Goal: Task Accomplishment & Management: Complete application form

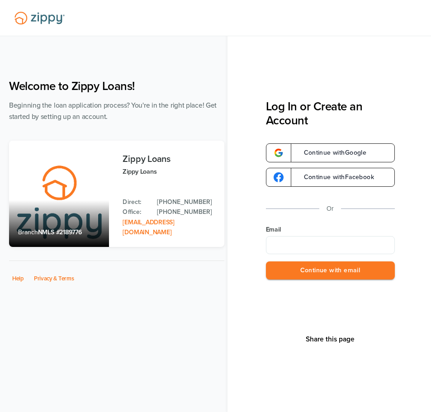
click at [294, 247] on input "Email" at bounding box center [330, 245] width 129 height 18
type input "**********"
click at [316, 268] on button "Continue with email" at bounding box center [330, 270] width 129 height 19
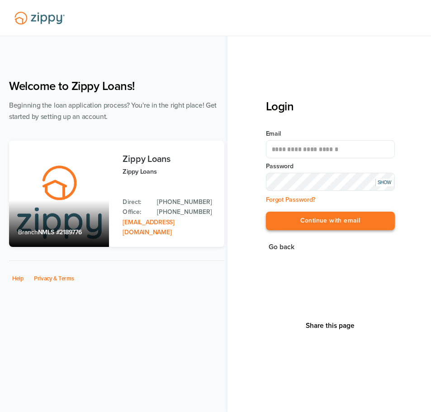
click at [323, 217] on button "Continue with email" at bounding box center [330, 221] width 129 height 19
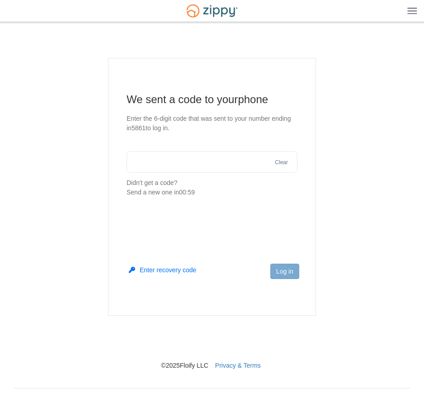
click at [200, 164] on input "text" at bounding box center [212, 162] width 171 height 22
type input "******"
click at [292, 269] on button "Log in" at bounding box center [284, 271] width 29 height 15
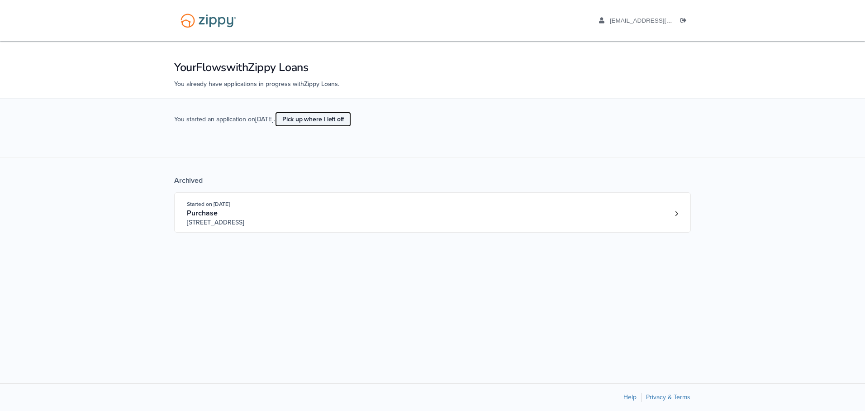
click at [314, 120] on link "Pick up where I left off" at bounding box center [313, 119] width 76 height 15
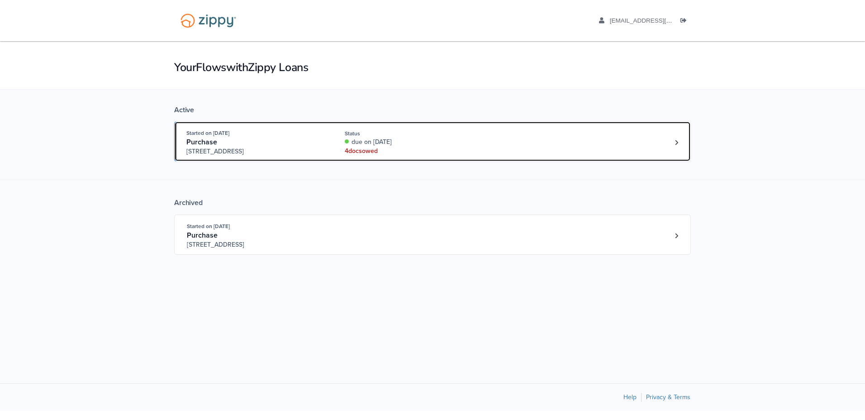
click at [369, 137] on div "due on [DATE]" at bounding box center [405, 141] width 121 height 9
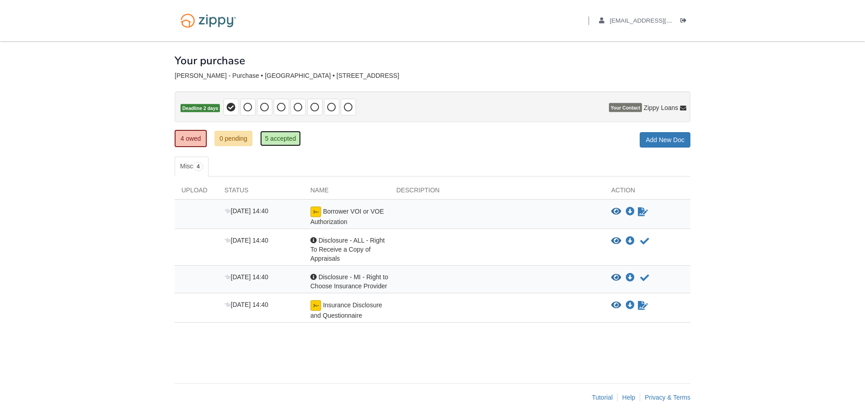
click at [288, 141] on link "5 accepted" at bounding box center [280, 138] width 41 height 15
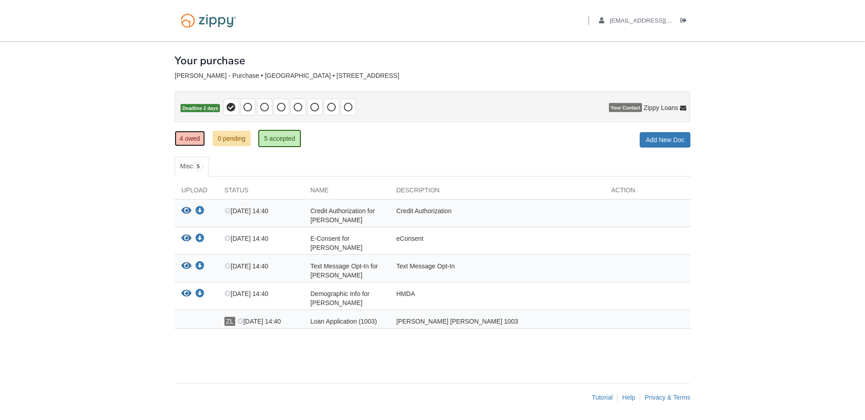
click at [185, 136] on link "4 owed" at bounding box center [190, 138] width 30 height 15
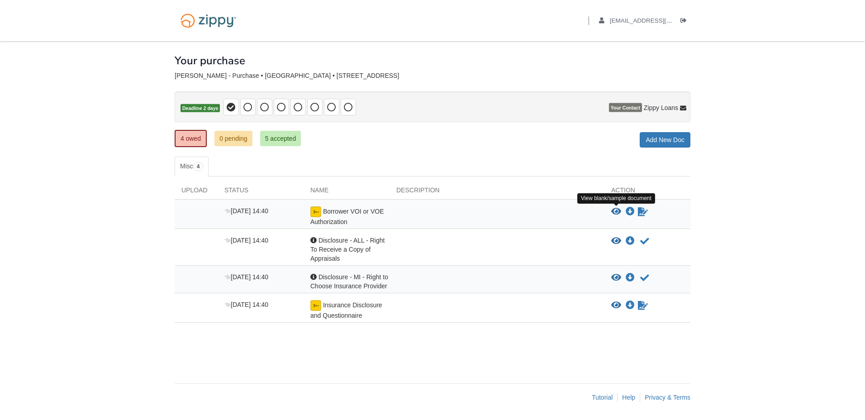
click at [615, 213] on icon "View Borrower VOI or VOE Authorization" at bounding box center [616, 211] width 10 height 9
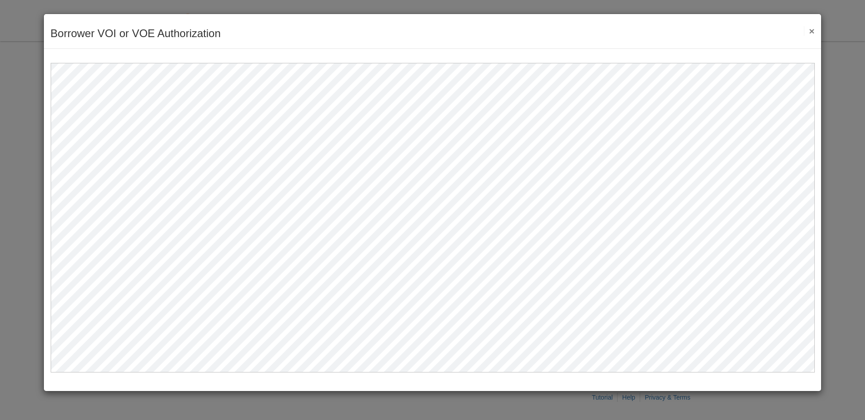
click at [812, 30] on button "×" at bounding box center [809, 30] width 10 height 9
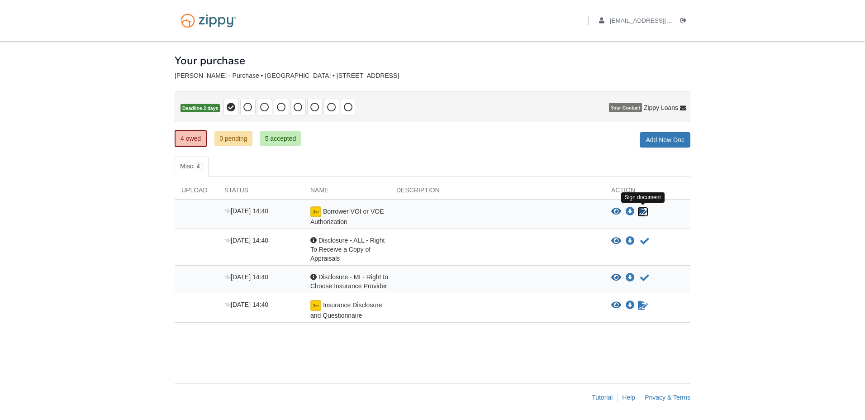
click at [644, 213] on icon "Sign Form" at bounding box center [643, 211] width 10 height 9
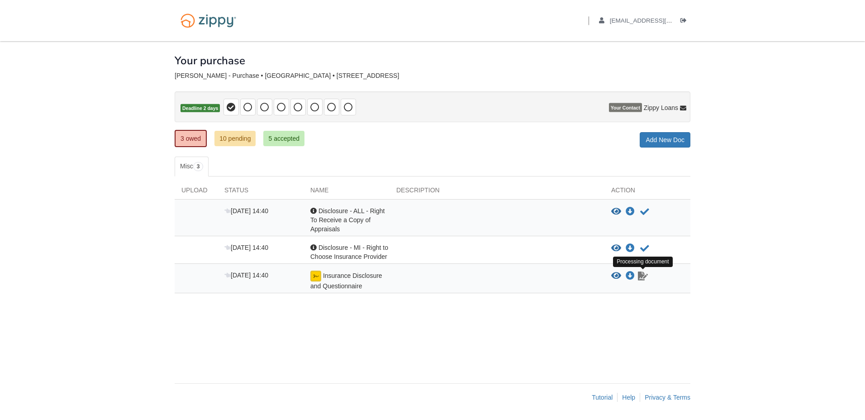
click at [641, 276] on icon "Waiting for your co-borrower to e-sign" at bounding box center [643, 275] width 10 height 9
click at [317, 276] on img at bounding box center [315, 275] width 11 height 11
click at [188, 132] on link "3 owed" at bounding box center [191, 138] width 32 height 17
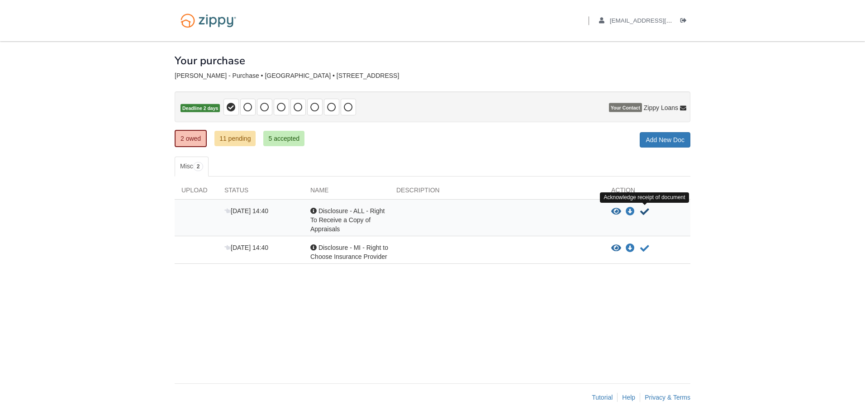
click at [648, 211] on icon "Acknowledge receipt of document" at bounding box center [644, 211] width 9 height 9
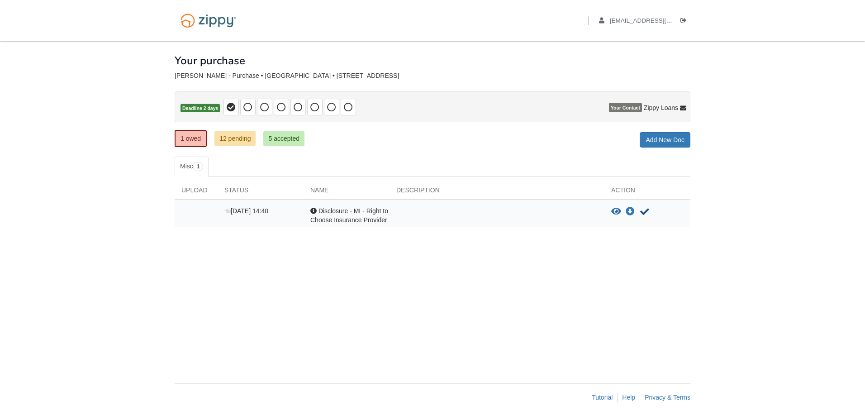
click at [648, 211] on icon "Acknowledge receipt of document" at bounding box center [644, 211] width 9 height 9
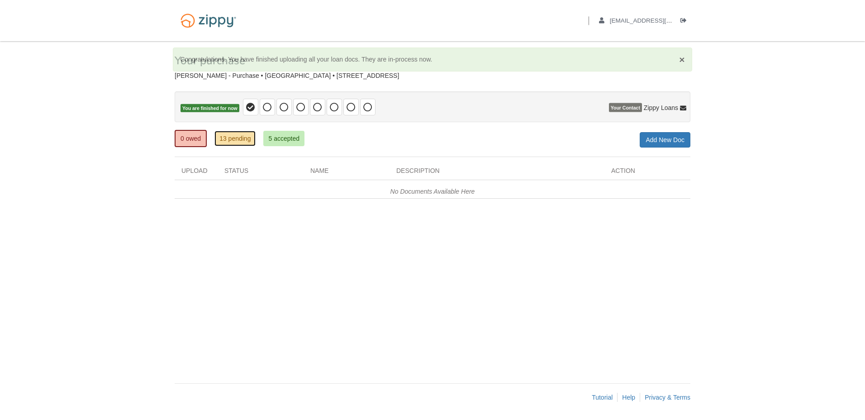
click at [238, 143] on link "13 pending" at bounding box center [234, 138] width 41 height 15
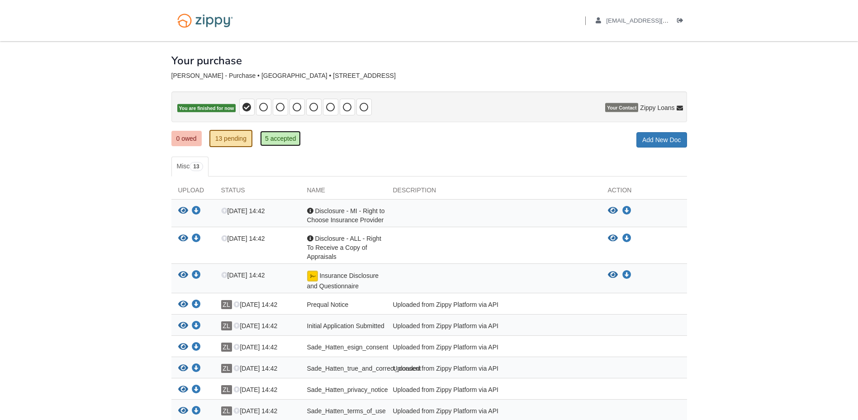
click at [276, 137] on link "5 accepted" at bounding box center [280, 138] width 41 height 15
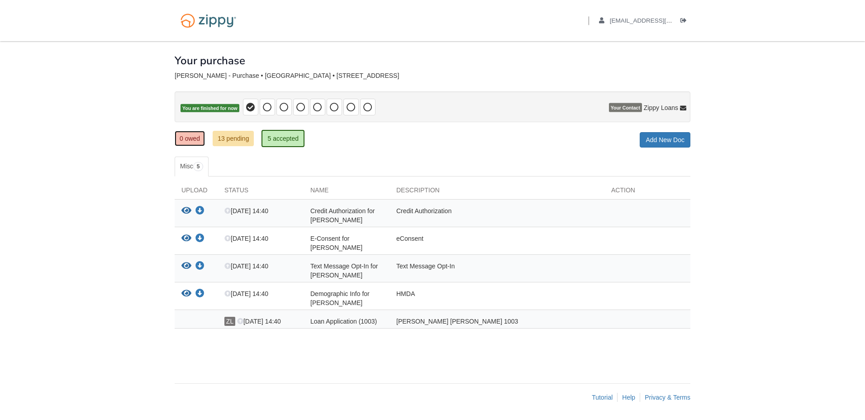
click at [194, 136] on link "0 owed" at bounding box center [190, 138] width 30 height 15
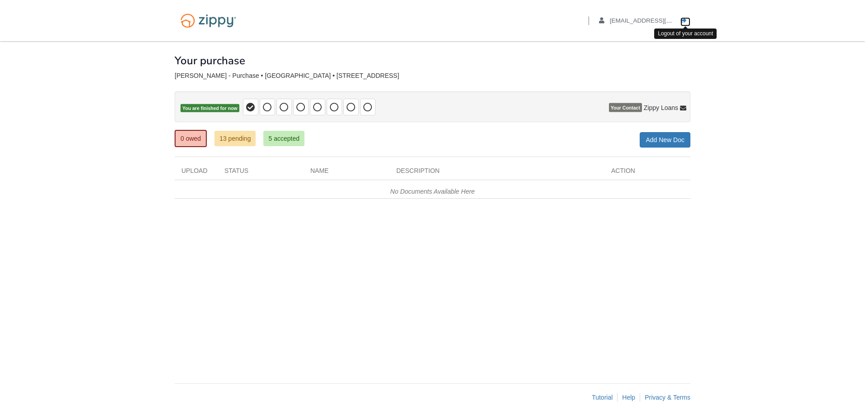
click at [685, 19] on icon "Log out" at bounding box center [683, 21] width 6 height 6
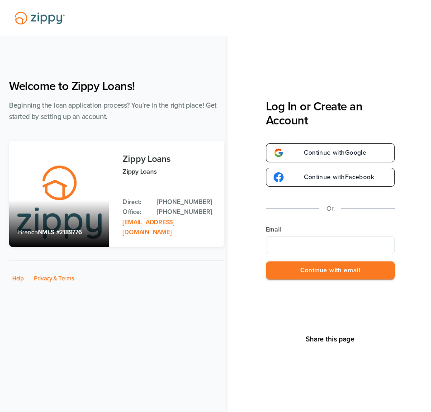
click at [281, 246] on input "Email" at bounding box center [330, 245] width 129 height 18
type input "**********"
click at [343, 273] on button "Continue with email" at bounding box center [330, 270] width 129 height 19
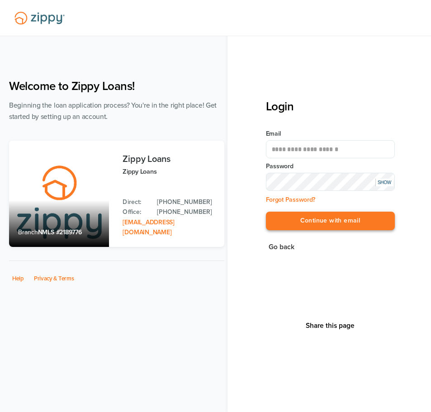
click at [303, 218] on button "Continue with email" at bounding box center [330, 221] width 129 height 19
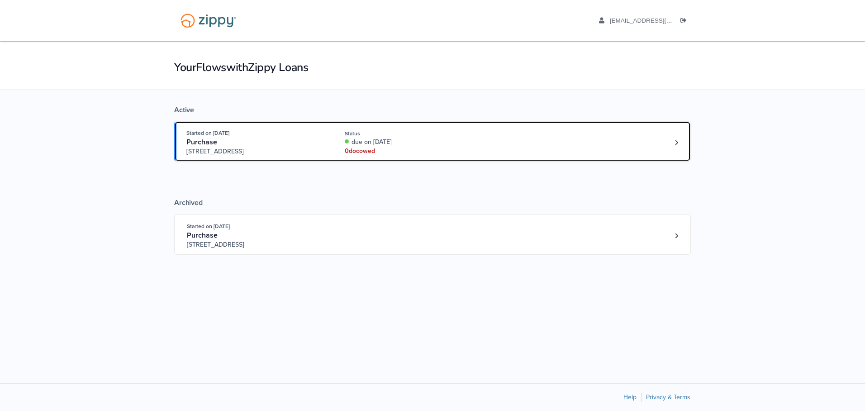
click at [290, 142] on div "Purchase" at bounding box center [255, 141] width 138 height 9
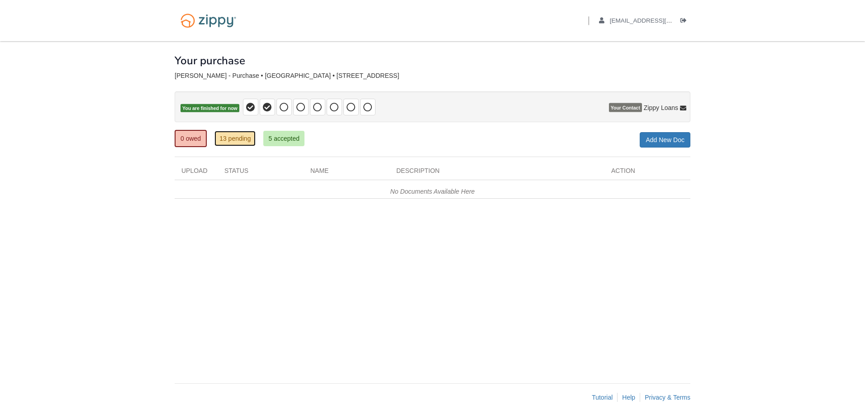
click at [239, 139] on link "13 pending" at bounding box center [234, 138] width 41 height 15
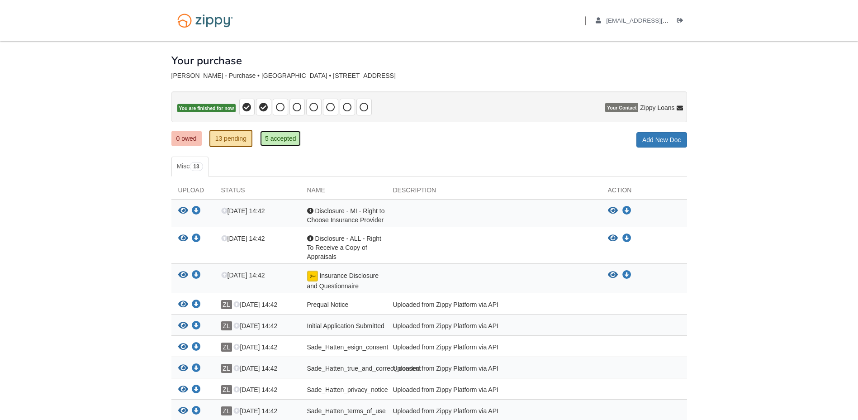
click at [284, 138] on link "5 accepted" at bounding box center [280, 138] width 41 height 15
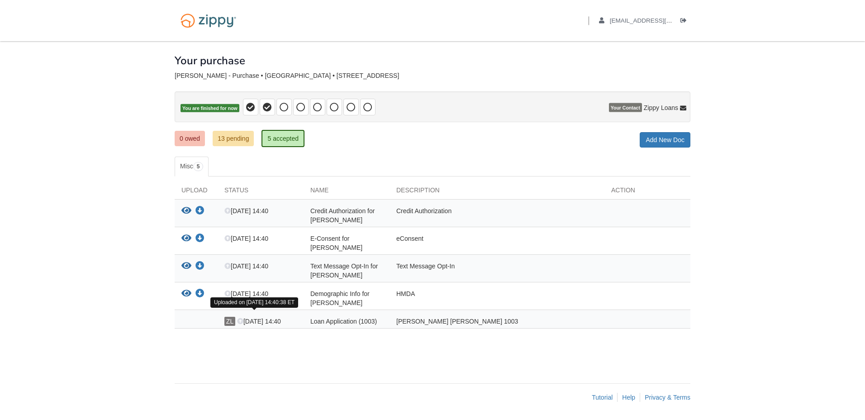
click at [242, 318] on icon at bounding box center [240, 321] width 6 height 6
click at [684, 21] on icon "Log out" at bounding box center [683, 21] width 6 height 6
